Goal: Navigation & Orientation: Go to known website

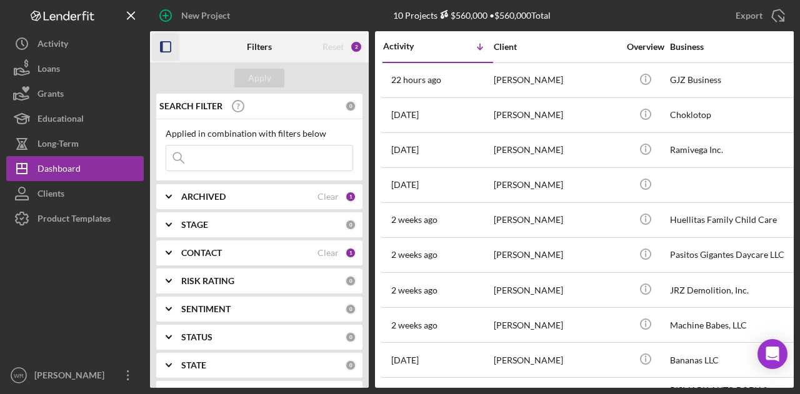
click at [170, 48] on rect "button" at bounding box center [166, 47] width 10 height 10
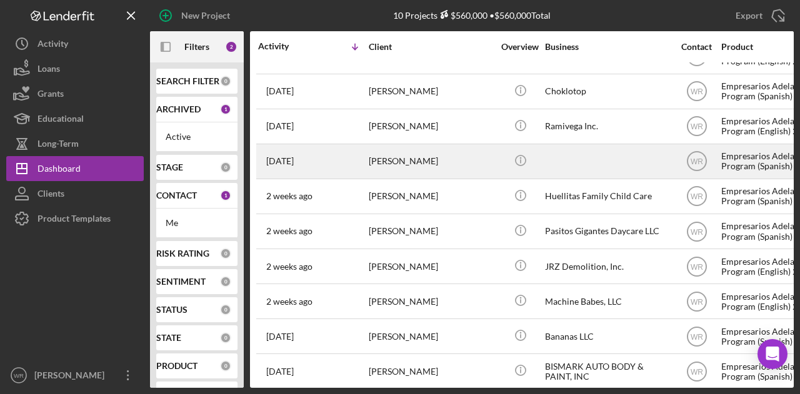
scroll to position [36, 0]
